Goal: Task Accomplishment & Management: Use online tool/utility

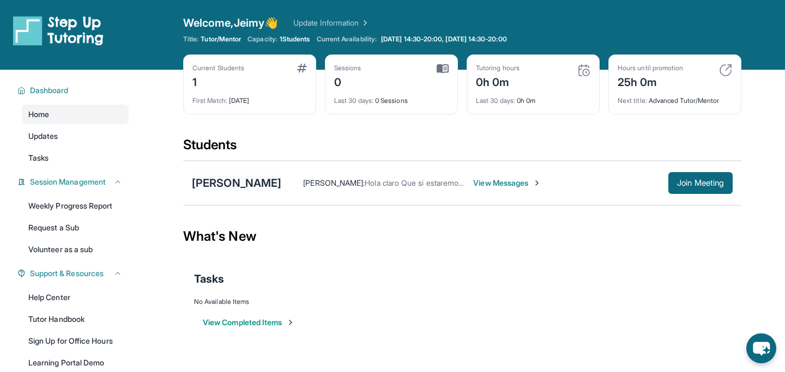
click at [225, 185] on div "[PERSON_NAME]" at bounding box center [236, 183] width 89 height 15
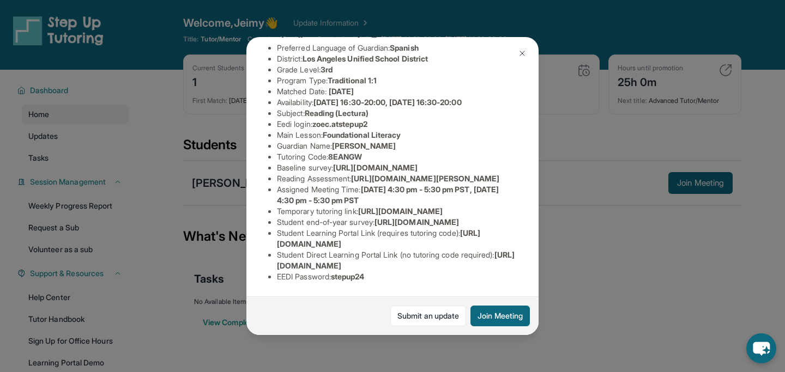
scroll to position [118, 384]
drag, startPoint x: 277, startPoint y: 155, endPoint x: 460, endPoint y: 178, distance: 184.6
click at [460, 178] on div "Zoe Collin Guardian: Sandra Palomo Student Information https://student-portal.s…" at bounding box center [392, 186] width 292 height 298
copy span "https://airtable.com/apprlfn8WjpjBUn2G/shrK0QR6AaNyG5psY?prefill_Type%20of%20Fo…"
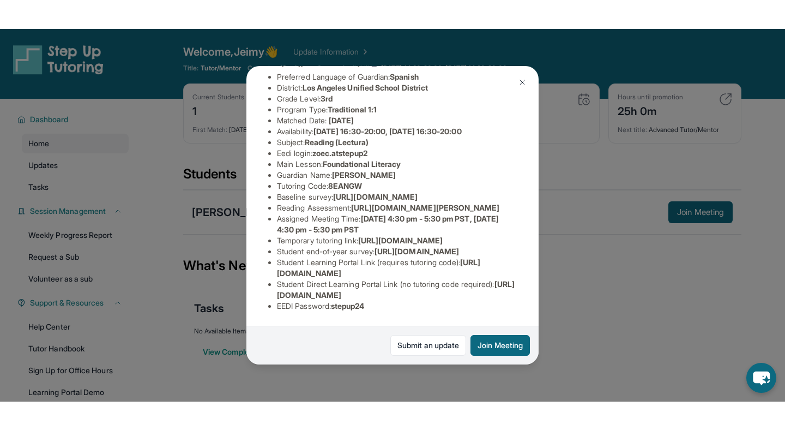
scroll to position [118, 0]
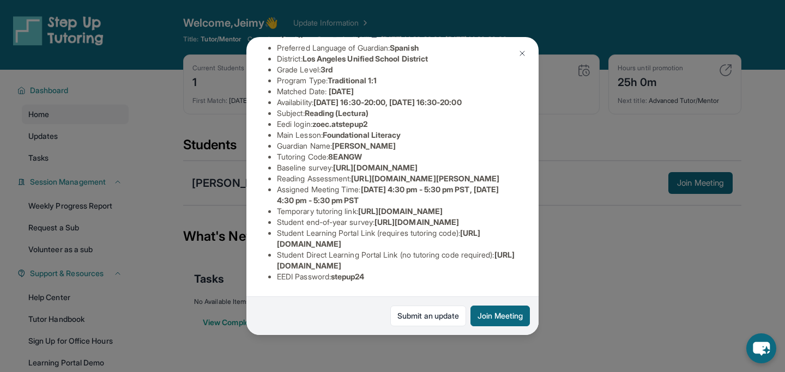
click at [523, 56] on img at bounding box center [522, 53] width 9 height 9
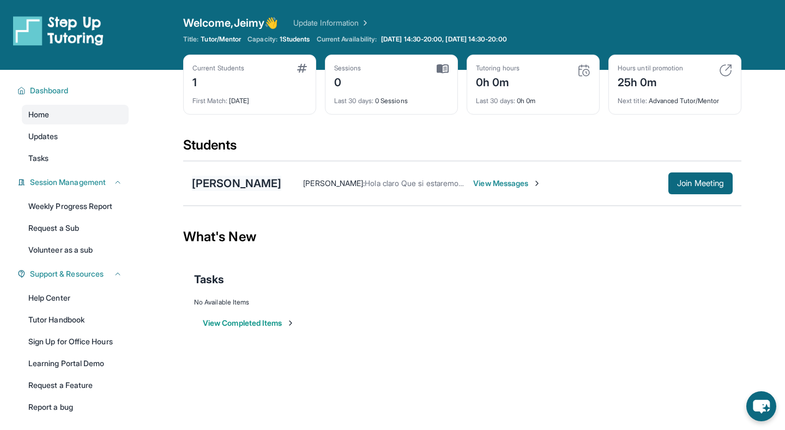
click at [208, 183] on div "[PERSON_NAME]" at bounding box center [236, 183] width 89 height 15
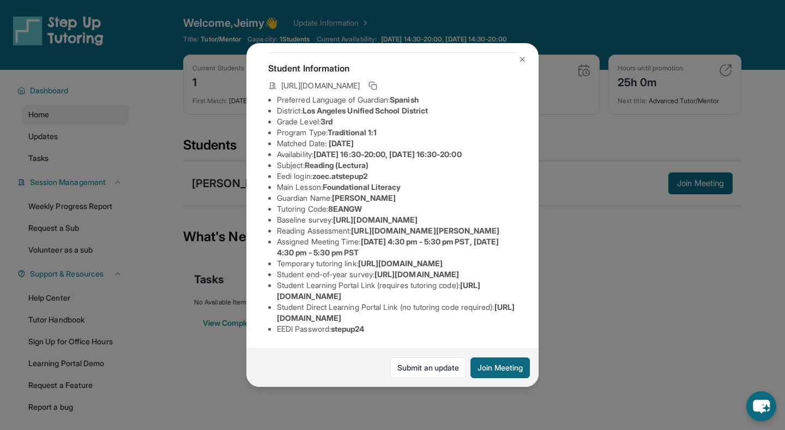
scroll to position [122, 0]
drag, startPoint x: 356, startPoint y: 191, endPoint x: 496, endPoint y: 212, distance: 141.7
click at [496, 225] on li "Reading Assessment : https://ql1qcxwx.paperform.co/?id=2025-s10999&name=Zoe%20C…" at bounding box center [397, 230] width 240 height 11
copy li "https://ql1qcxwx.paperform.co/?id=2025-s10999&name=Zoe%20Collin&grade=3rd&windo…"
click at [520, 53] on button at bounding box center [522, 60] width 22 height 22
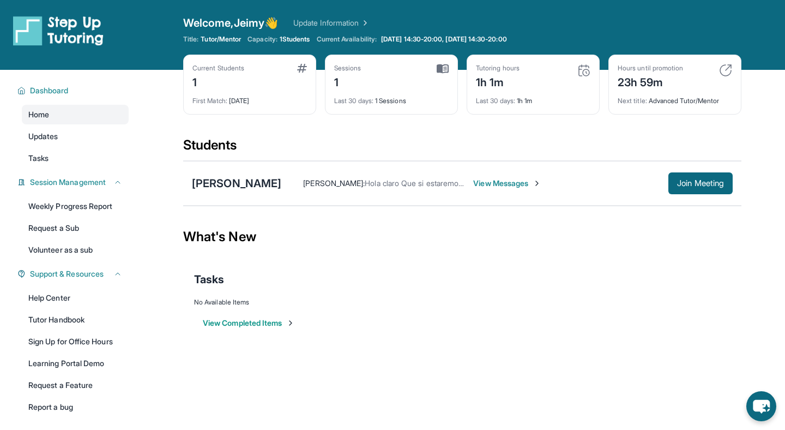
click at [473, 179] on span "View Messages" at bounding box center [507, 183] width 68 height 11
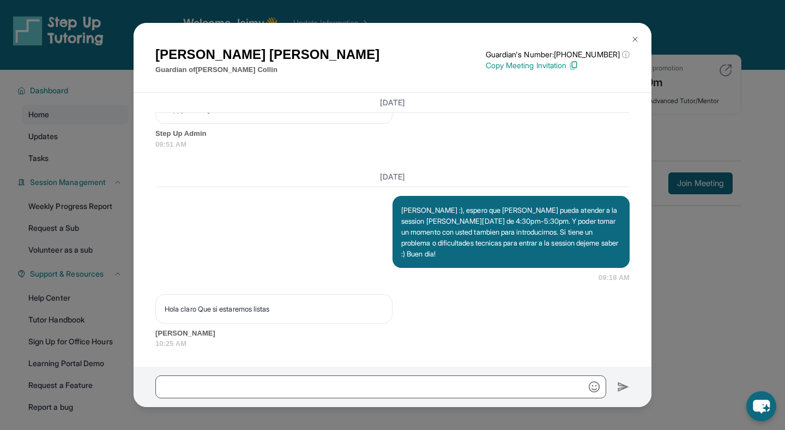
scroll to position [1989, 0]
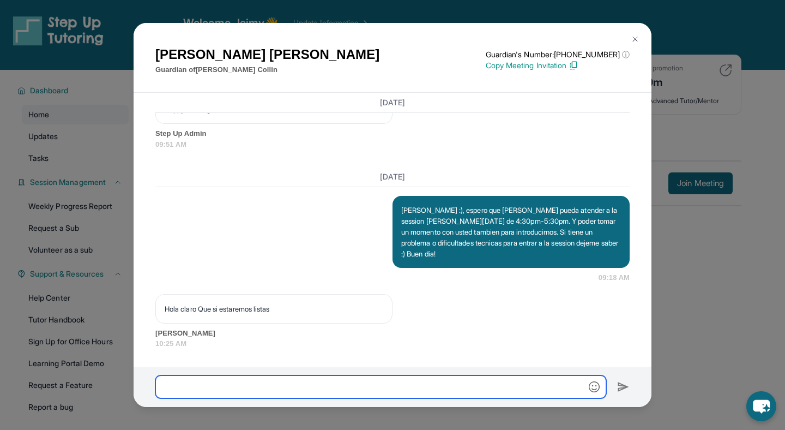
click at [245, 383] on input "text" at bounding box center [380, 386] width 451 height 23
type input "*"
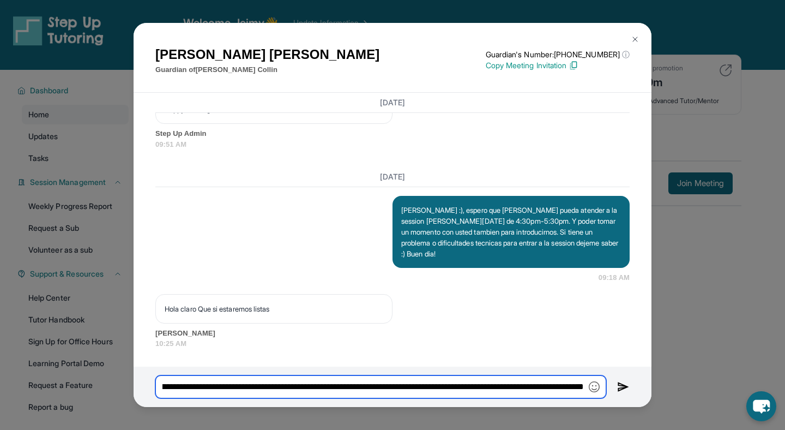
scroll to position [0, 137]
type input "**********"
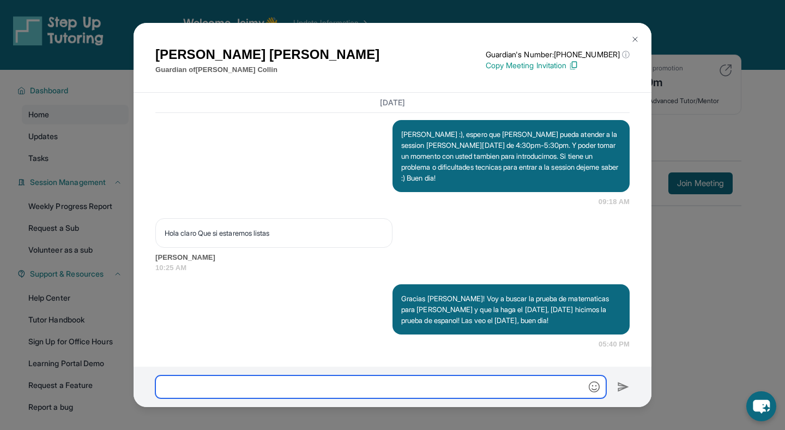
scroll to position [2065, 0]
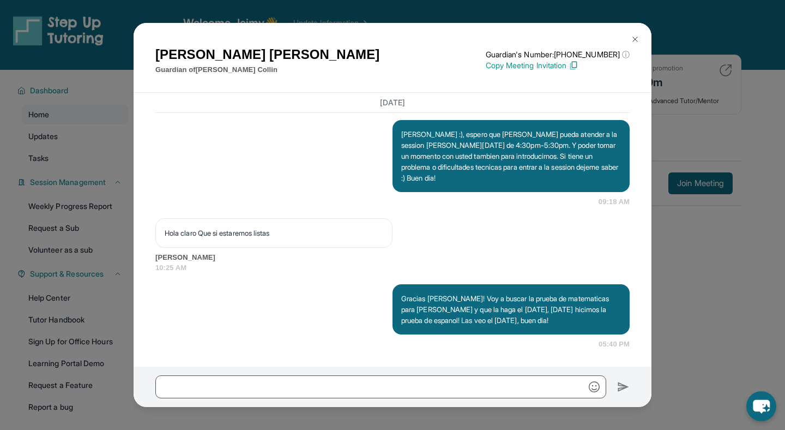
click at [640, 37] on button at bounding box center [635, 39] width 22 height 22
